Goal: Task Accomplishment & Management: Manage account settings

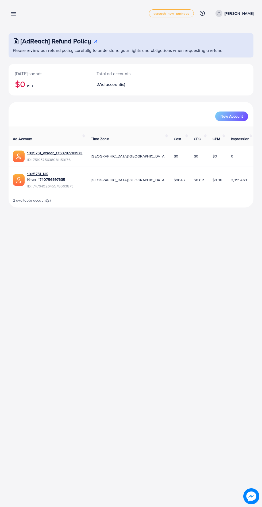
click at [12, 12] on icon at bounding box center [14, 14] width 6 height 6
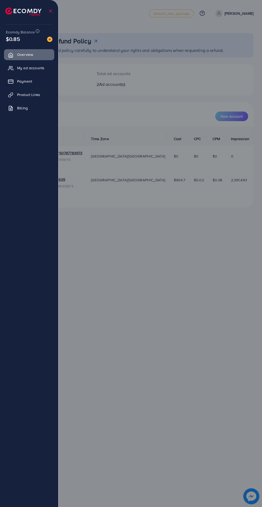
click at [12, 12] on img at bounding box center [23, 11] width 36 height 8
click at [168, 277] on div at bounding box center [131, 304] width 262 height 609
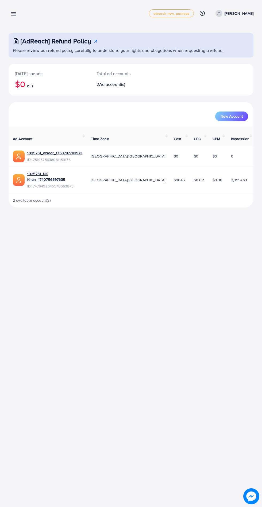
click at [220, 14] on icon at bounding box center [219, 14] width 2 height 1
click at [238, 29] on link "Profile" at bounding box center [227, 32] width 51 height 12
select select "********"
